Goal: Task Accomplishment & Management: Manage account settings

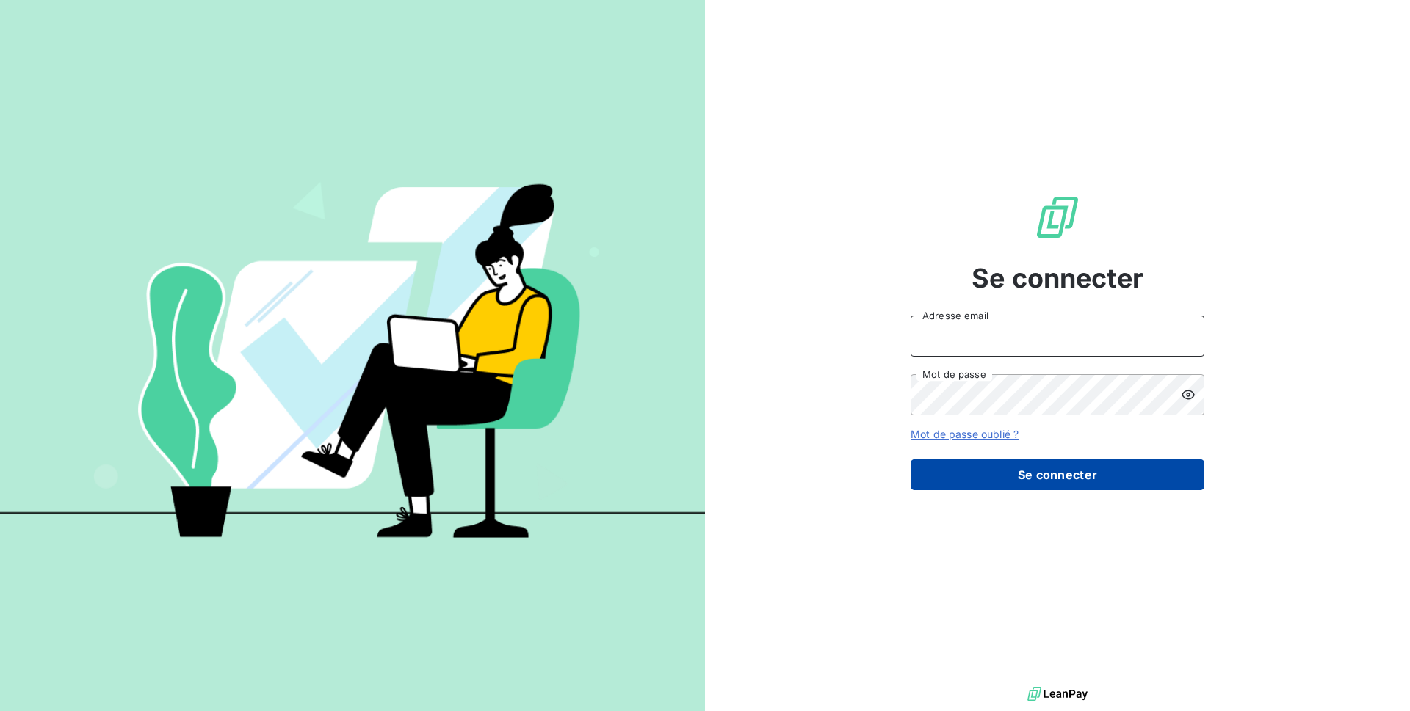
type input "issy8@adaptel.fr"
click at [1000, 479] on button "Se connecter" at bounding box center [1057, 475] width 294 height 31
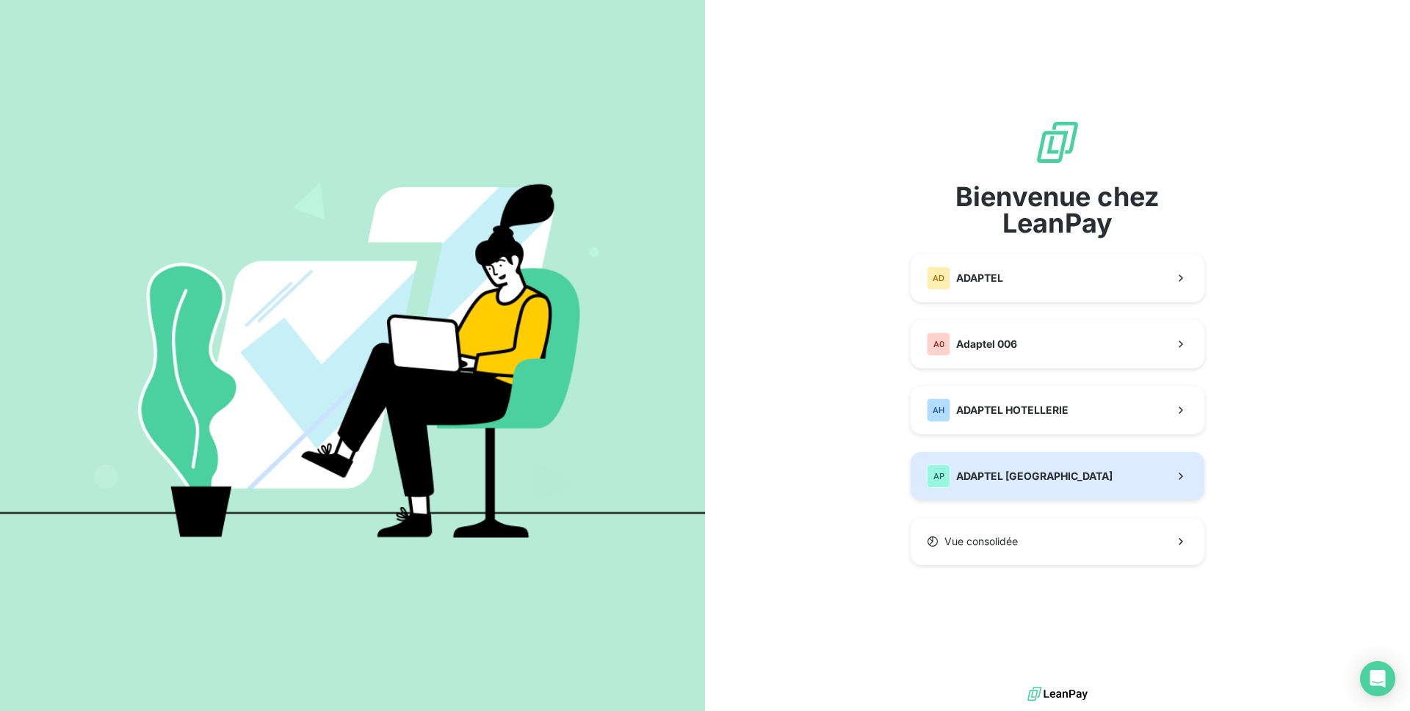
click at [1015, 474] on span "ADAPTEL [GEOGRAPHIC_DATA]" at bounding box center [1034, 476] width 156 height 15
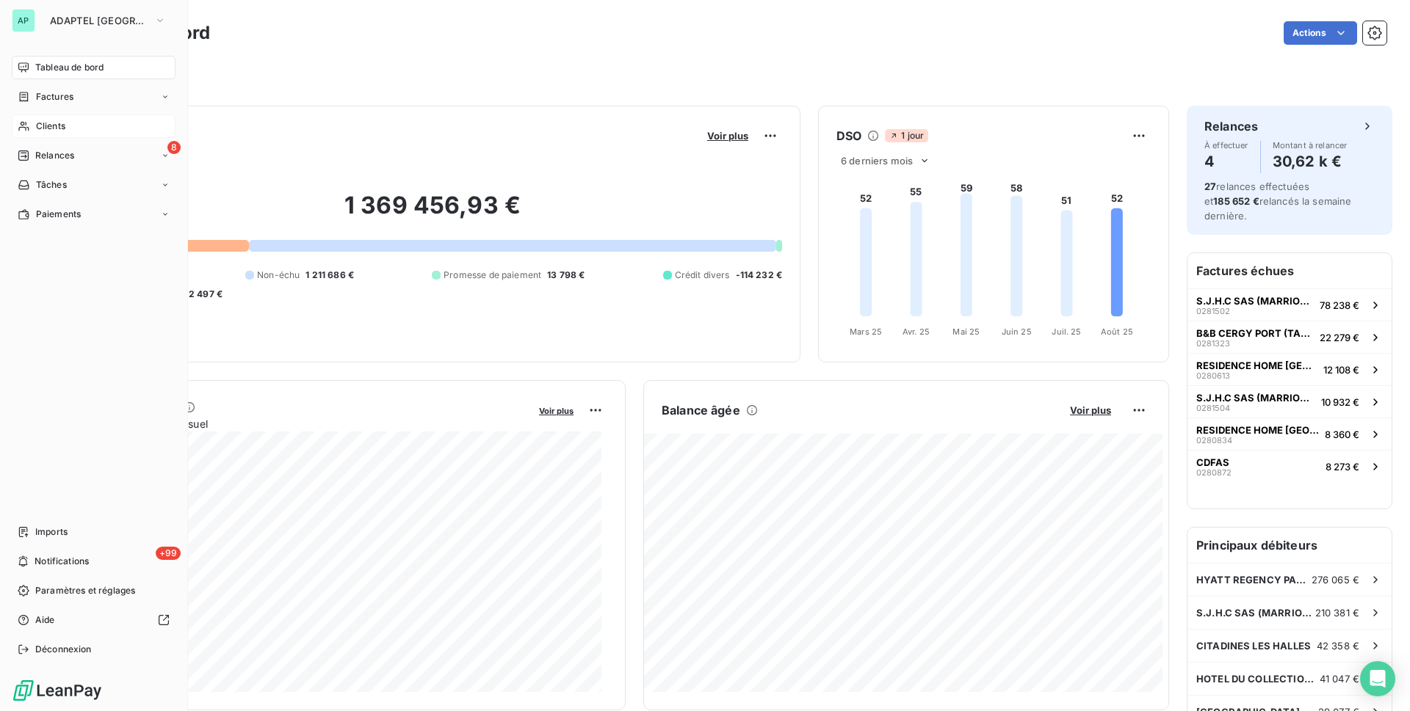
click at [48, 131] on span "Clients" at bounding box center [50, 126] width 29 height 13
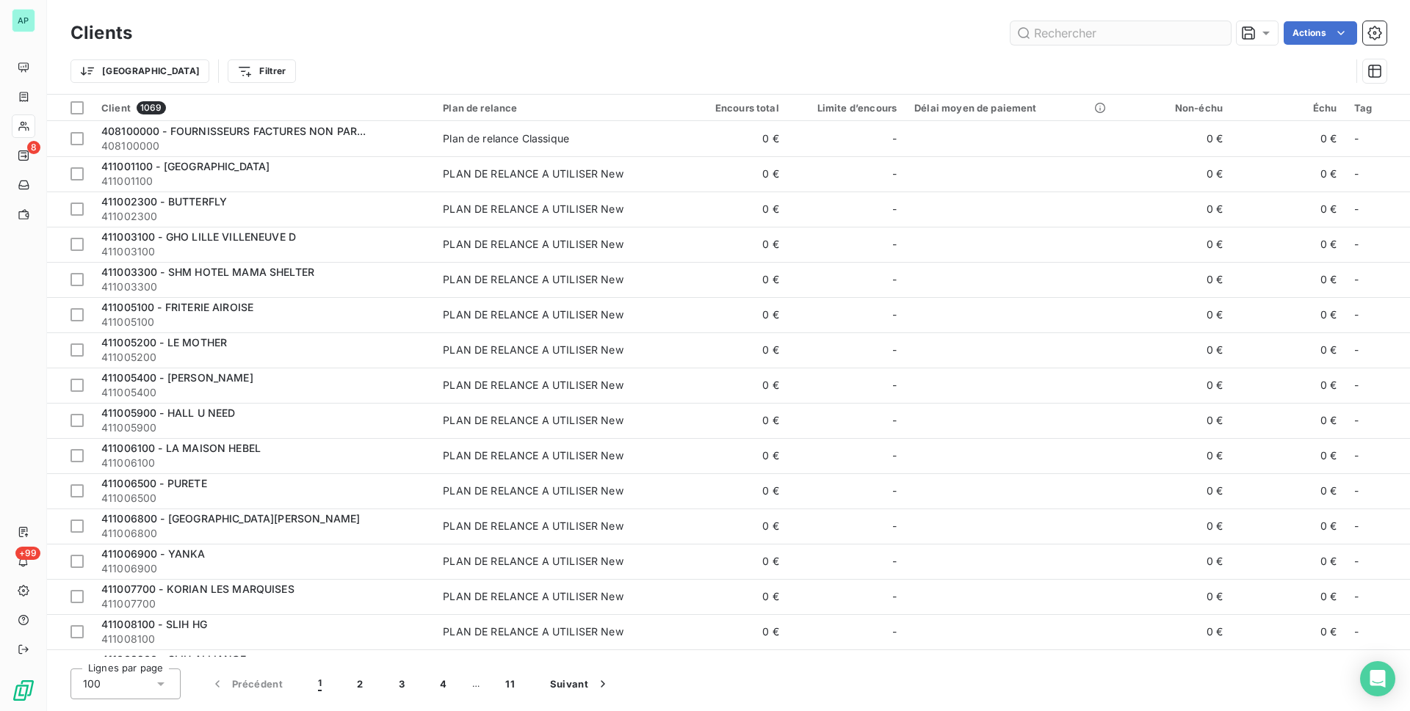
click at [1146, 30] on input "text" at bounding box center [1120, 32] width 220 height 23
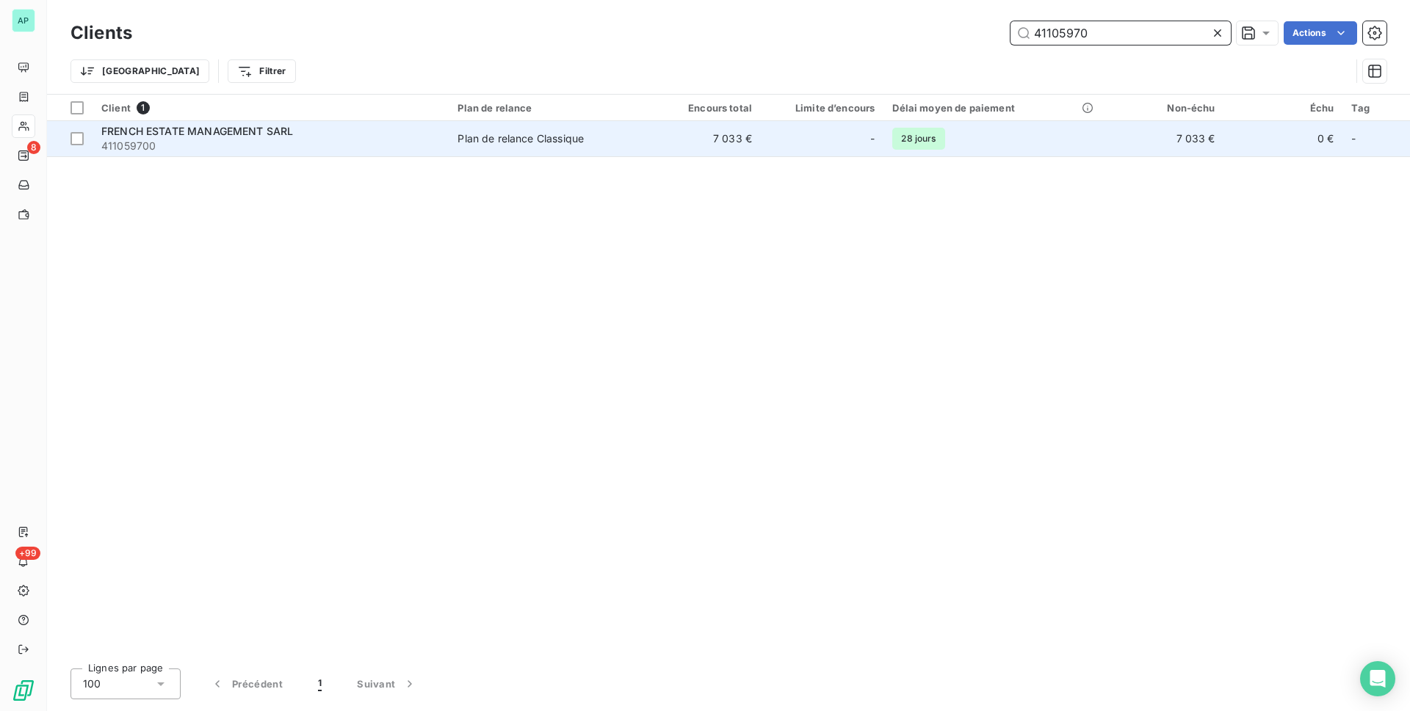
type input "41105970"
click at [388, 126] on div "FRENCH ESTATE MANAGEMENT SARL" at bounding box center [270, 131] width 338 height 15
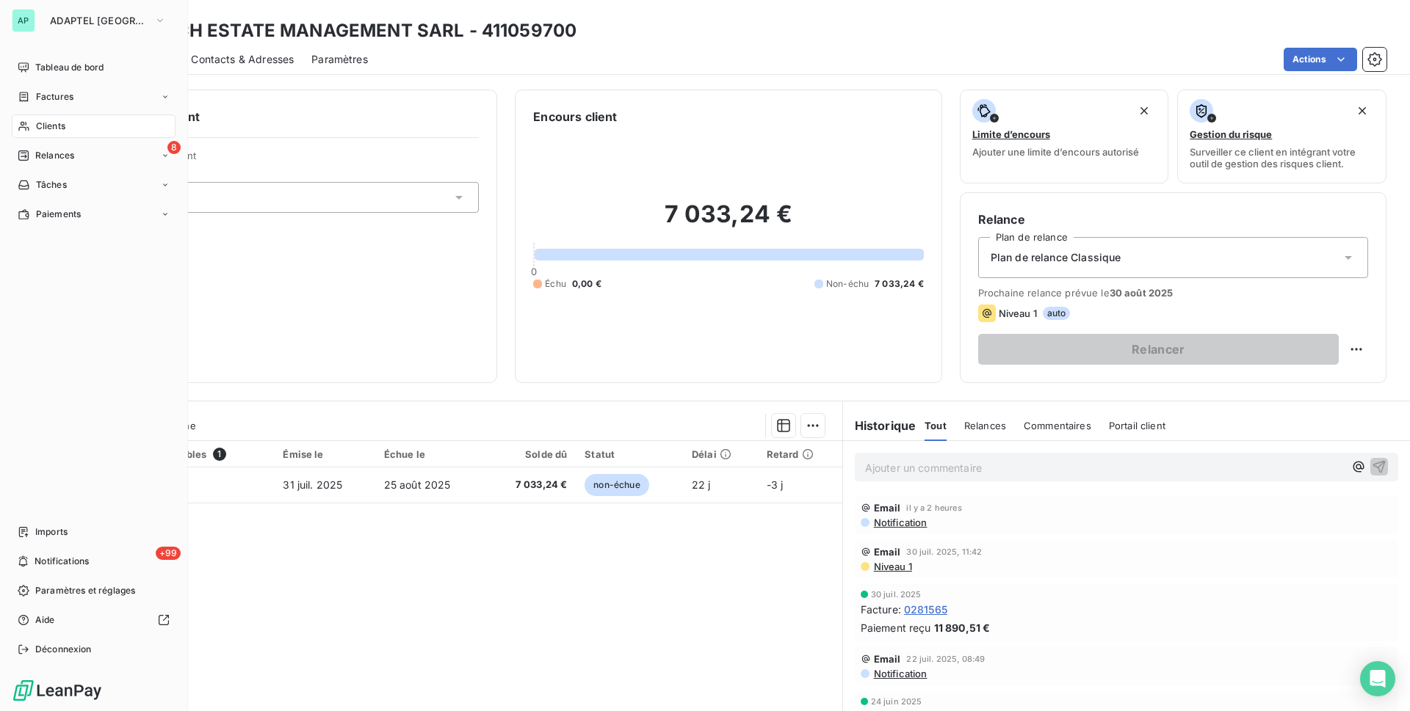
click at [58, 127] on span "Clients" at bounding box center [50, 126] width 29 height 13
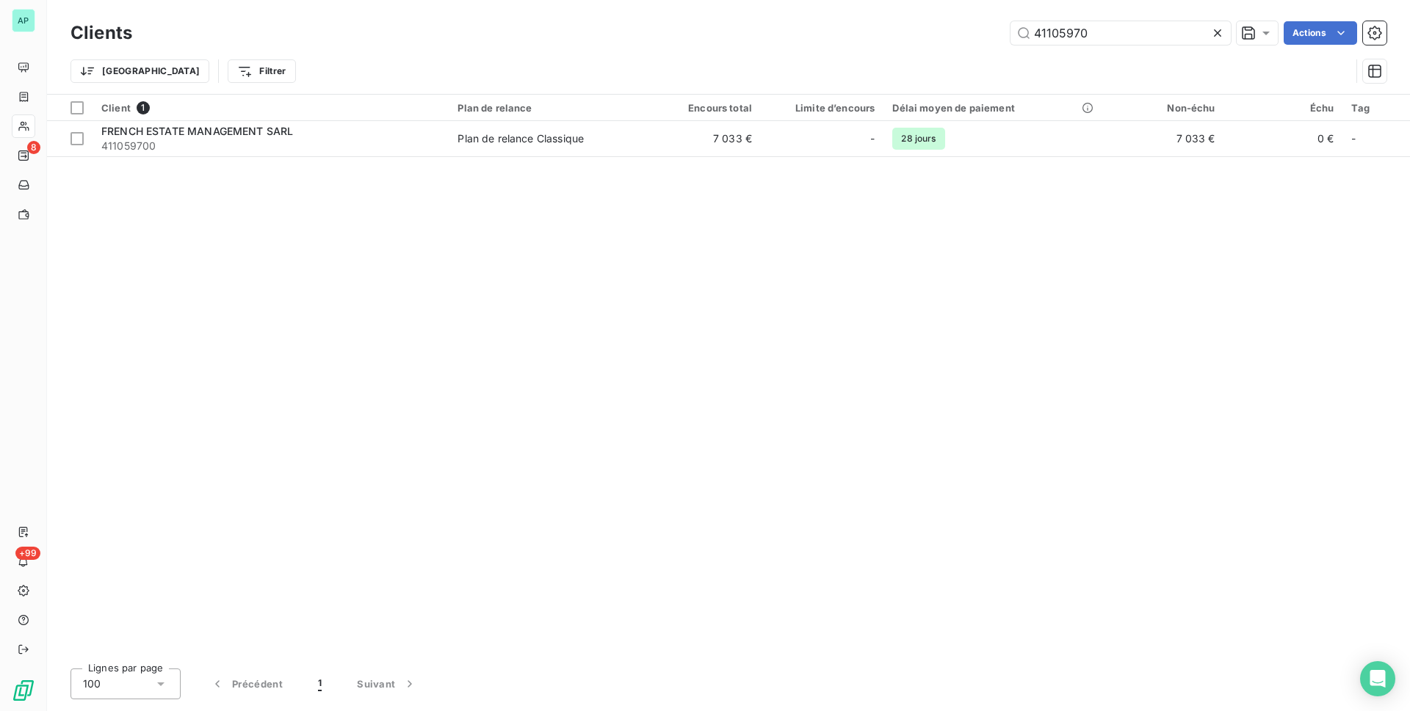
drag, startPoint x: 1118, startPoint y: 35, endPoint x: 919, endPoint y: 57, distance: 200.2
click at [919, 57] on div "Clients 41105970 Actions Trier Filtrer" at bounding box center [728, 56] width 1316 height 76
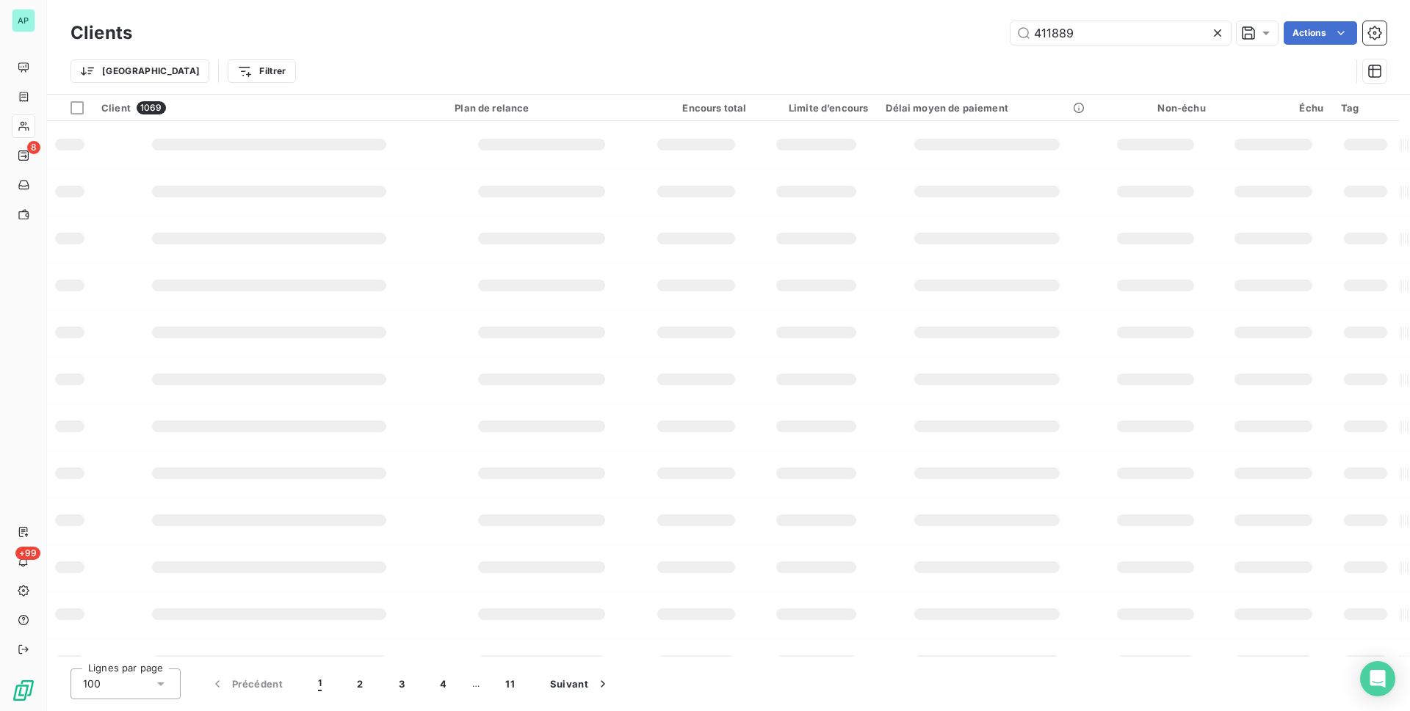
type input "4118890"
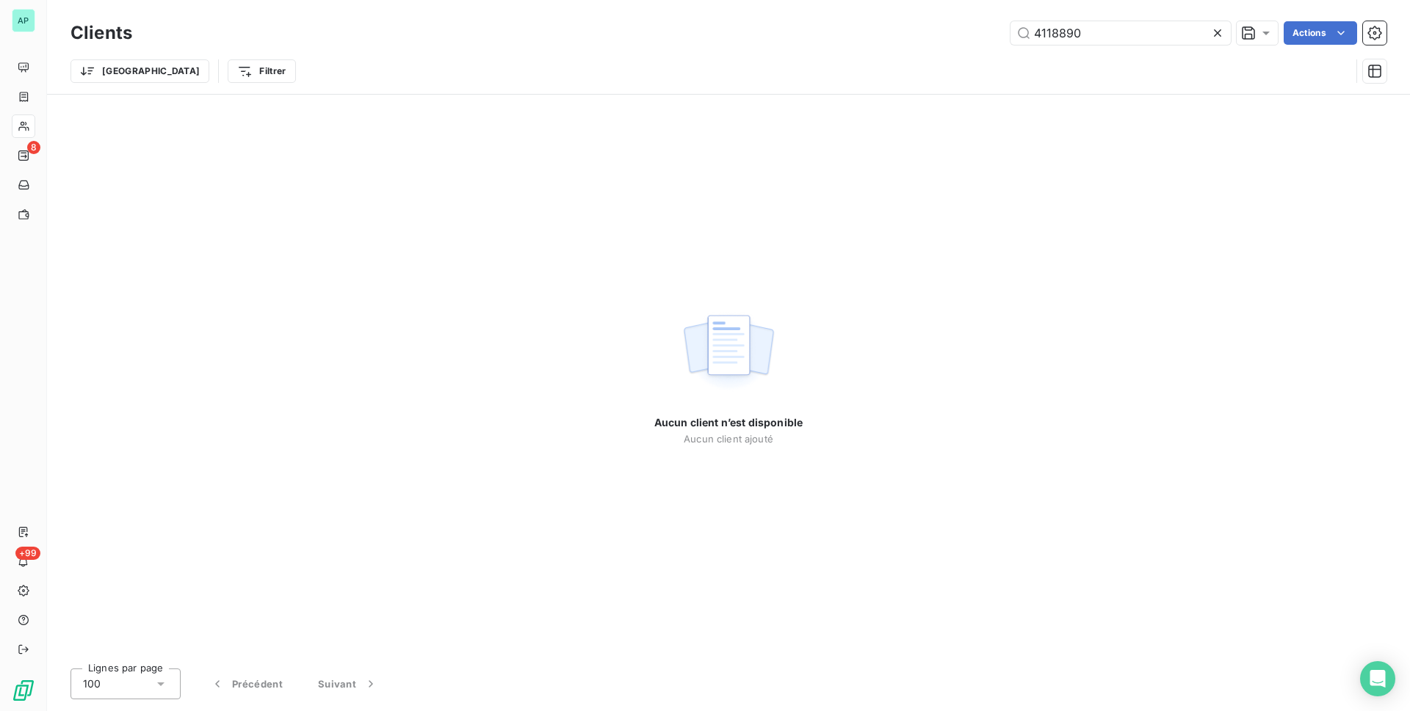
drag, startPoint x: 1134, startPoint y: 34, endPoint x: 1018, endPoint y: 47, distance: 117.5
click at [1018, 47] on div "Clients 4118890 Actions" at bounding box center [728, 33] width 1316 height 31
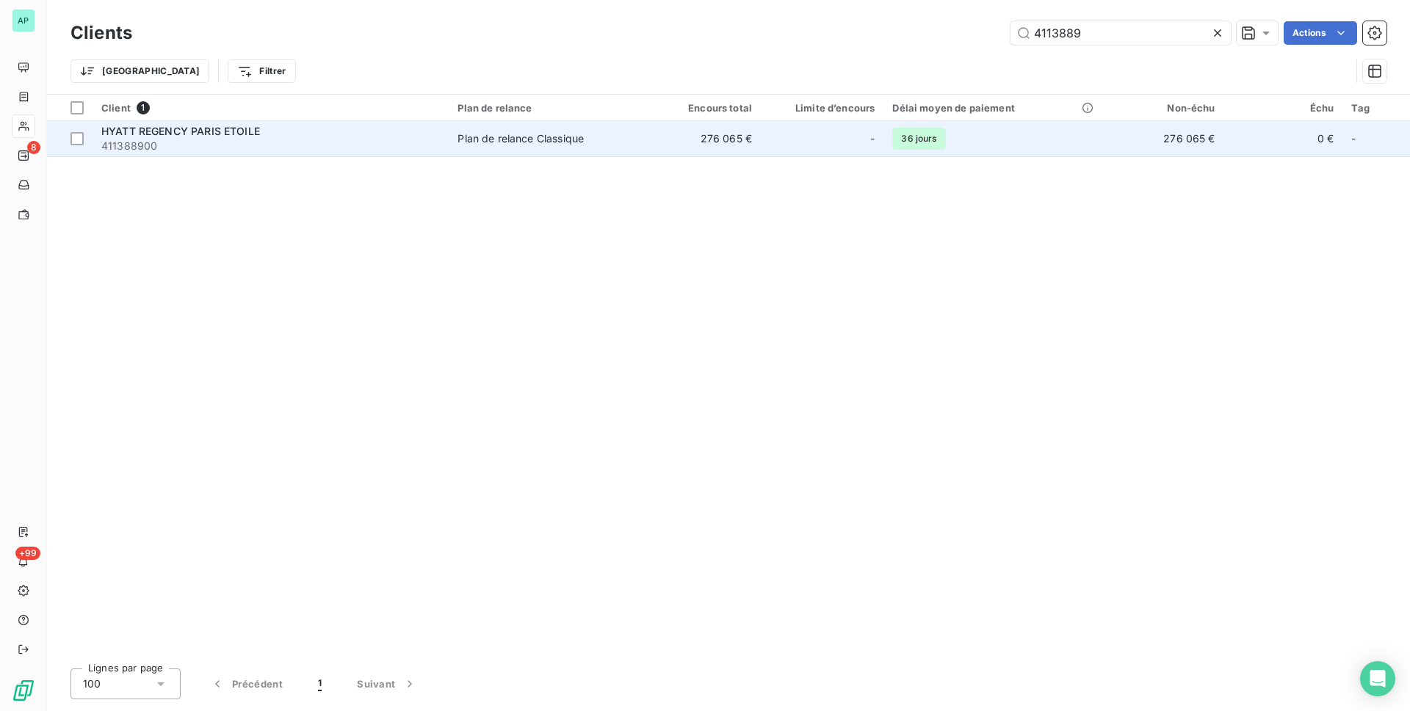
type input "4113889"
click at [711, 131] on td "276 065 €" at bounding box center [701, 138] width 119 height 35
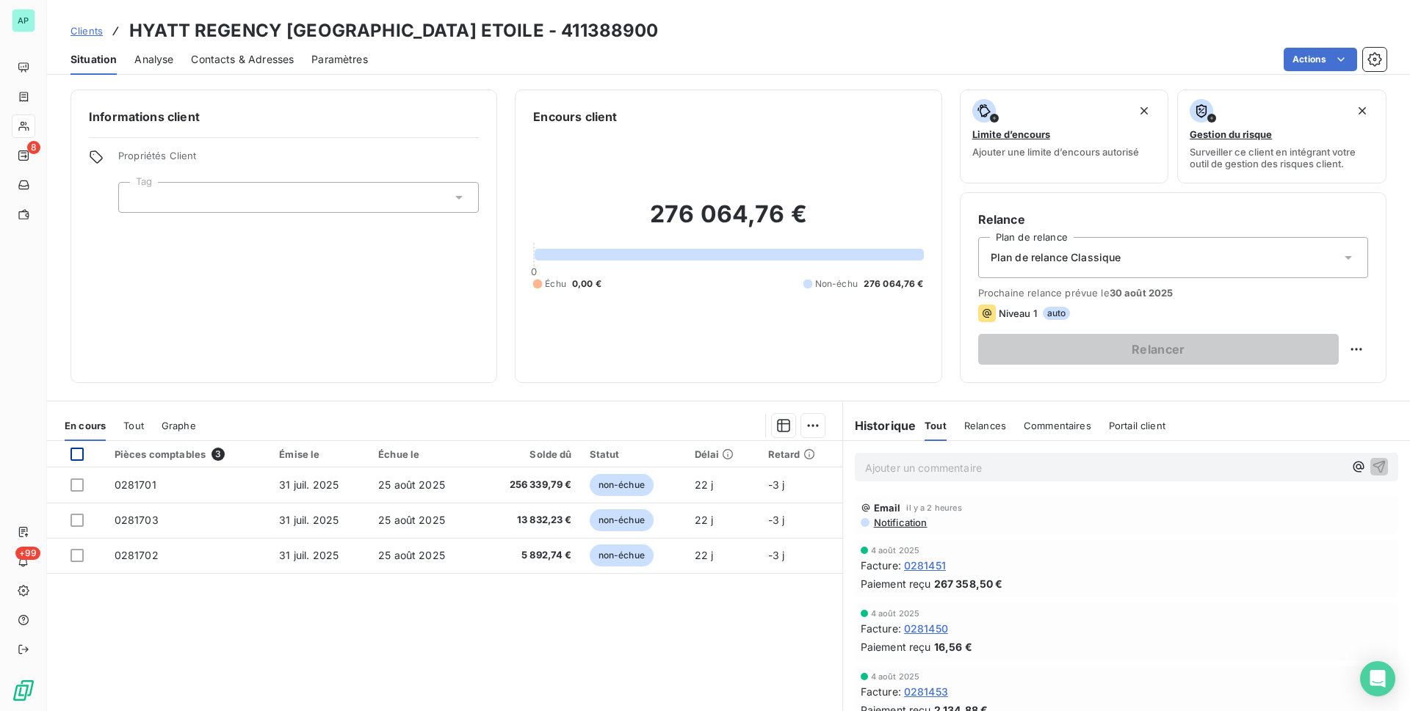
click at [76, 449] on div at bounding box center [76, 454] width 13 height 13
click at [807, 432] on html "AP 8 +99 Clients HYATT REGENCY [GEOGRAPHIC_DATA] ETOILE - 411388900 Situation A…" at bounding box center [705, 355] width 1410 height 711
click at [723, 477] on div "Ajouter une promesse de paiement (3 factures)" at bounding box center [679, 484] width 267 height 23
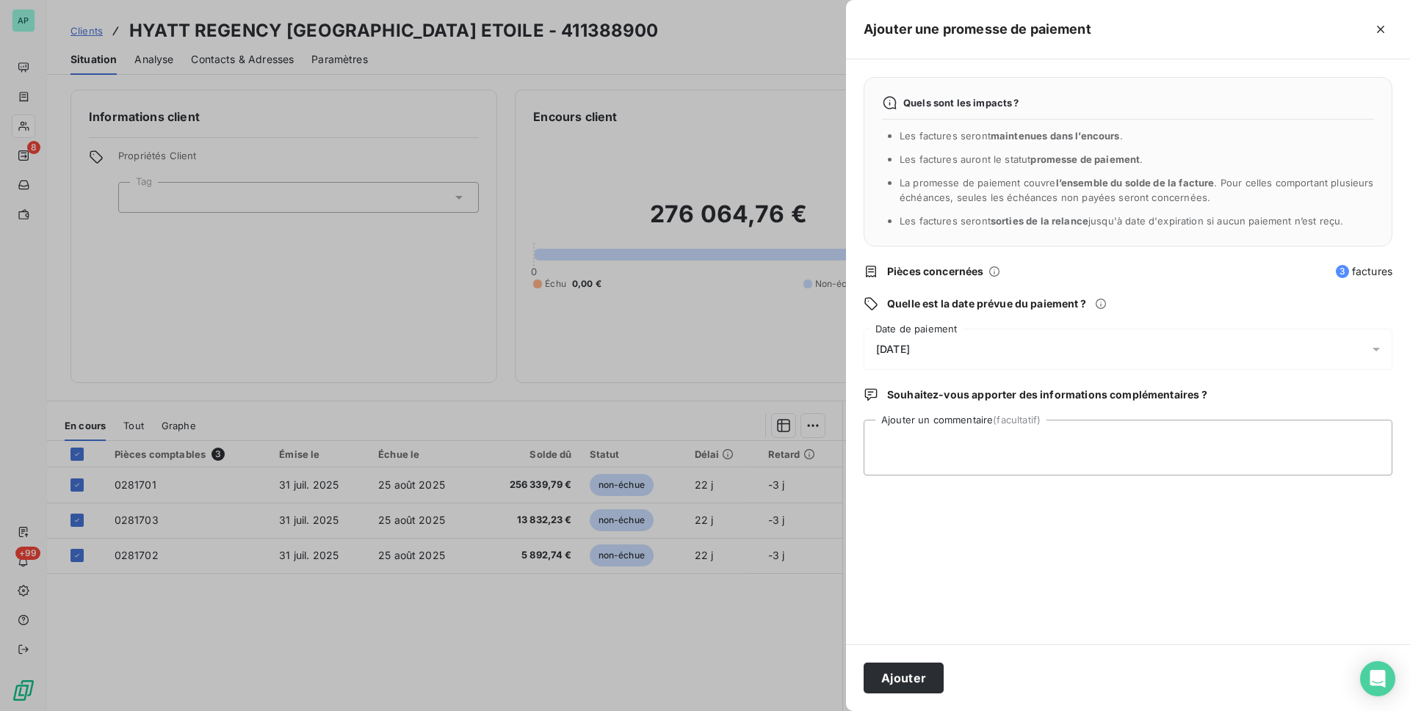
click at [910, 349] on span "[DATE]" at bounding box center [893, 350] width 34 height 12
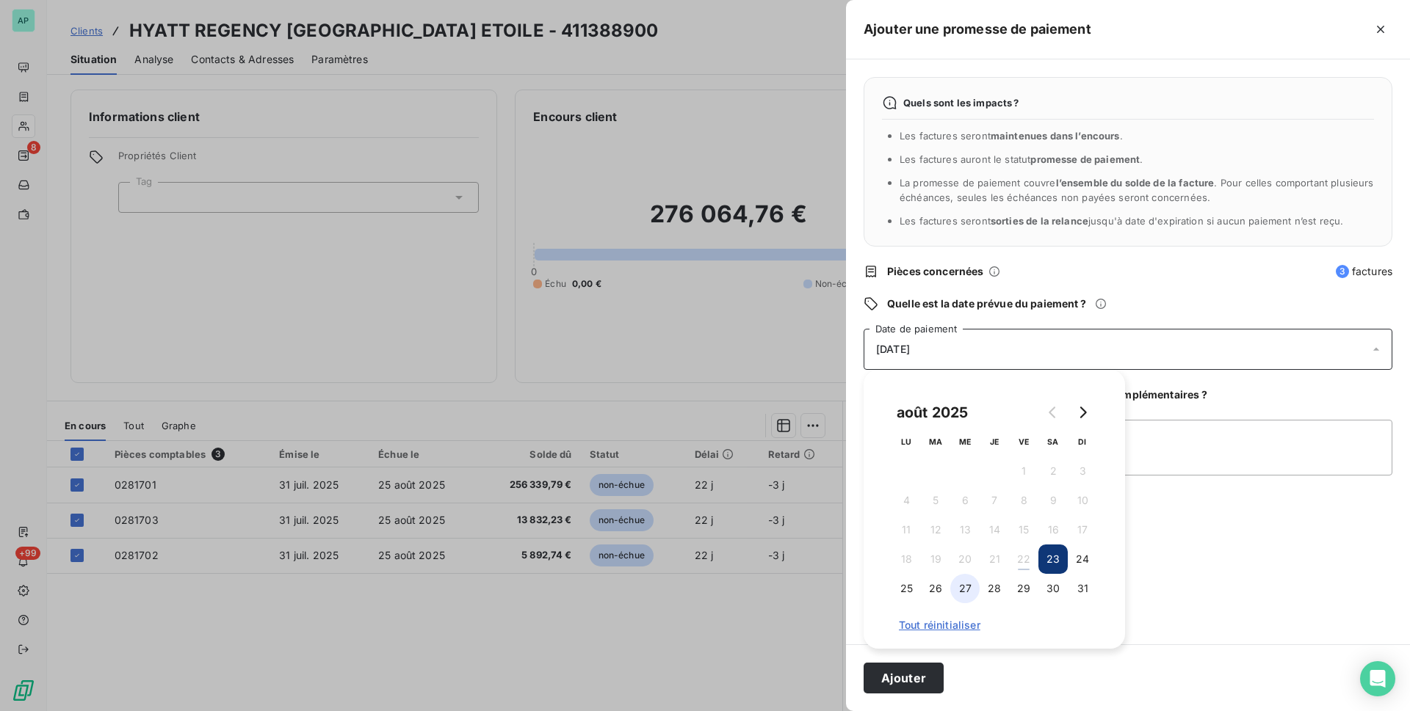
click at [962, 595] on button "27" at bounding box center [964, 588] width 29 height 29
click at [992, 587] on button "28" at bounding box center [993, 588] width 29 height 29
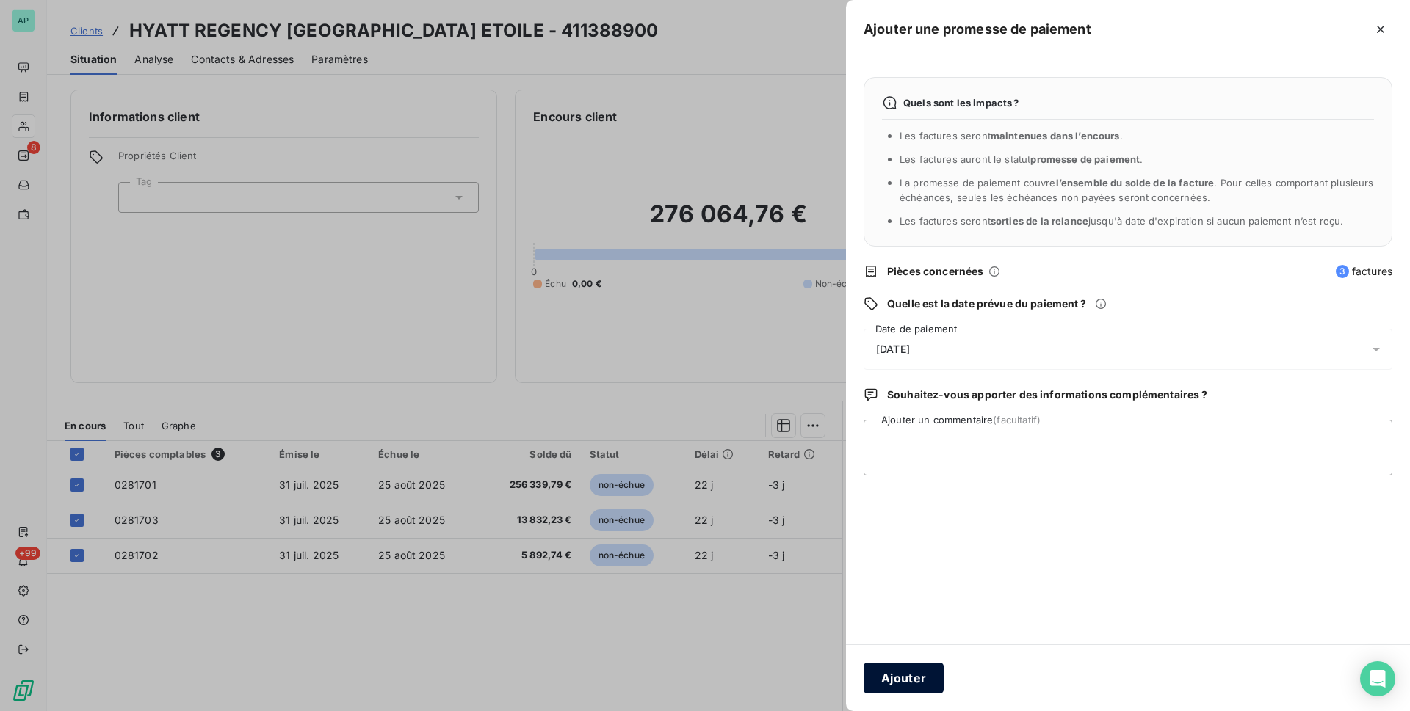
click at [891, 683] on button "Ajouter" at bounding box center [903, 678] width 80 height 31
